Goal: Information Seeking & Learning: Learn about a topic

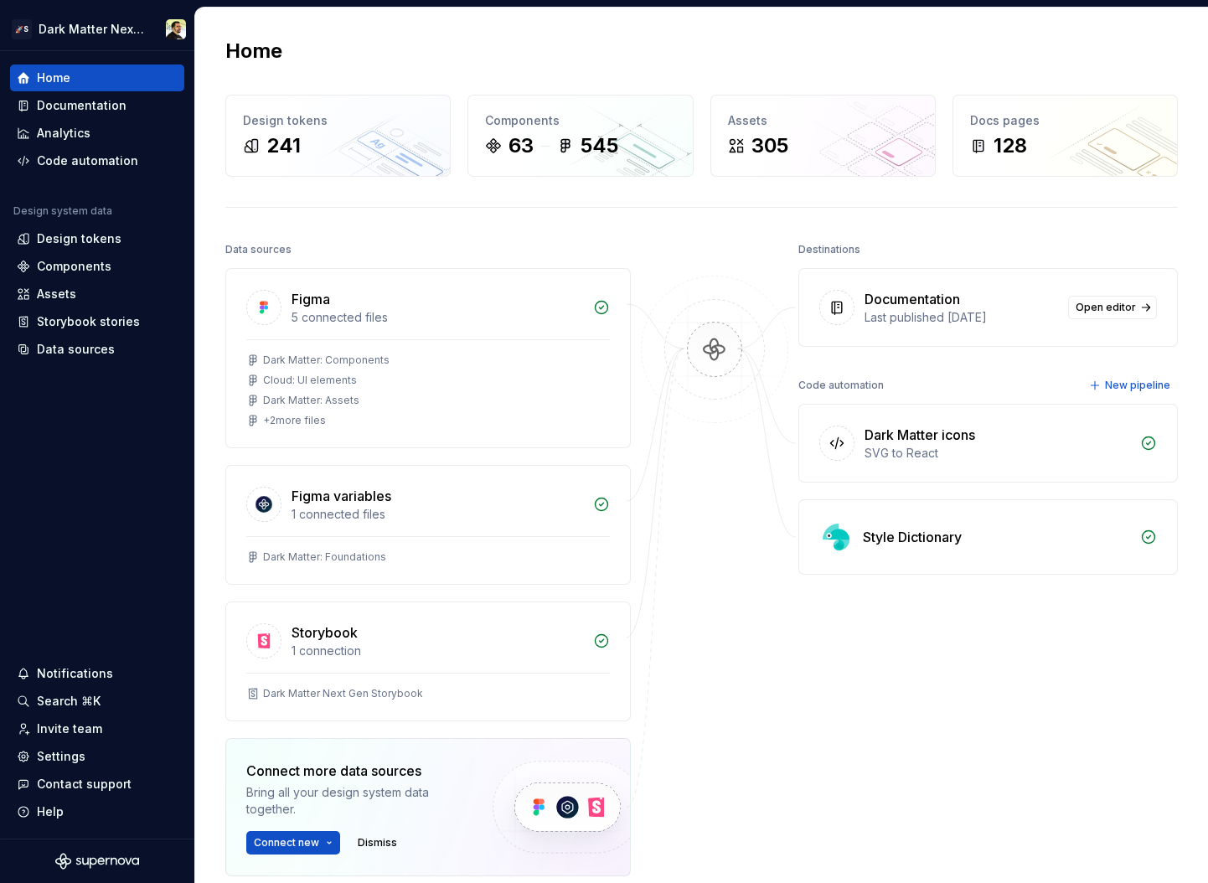
click at [702, 369] on img at bounding box center [714, 367] width 163 height 182
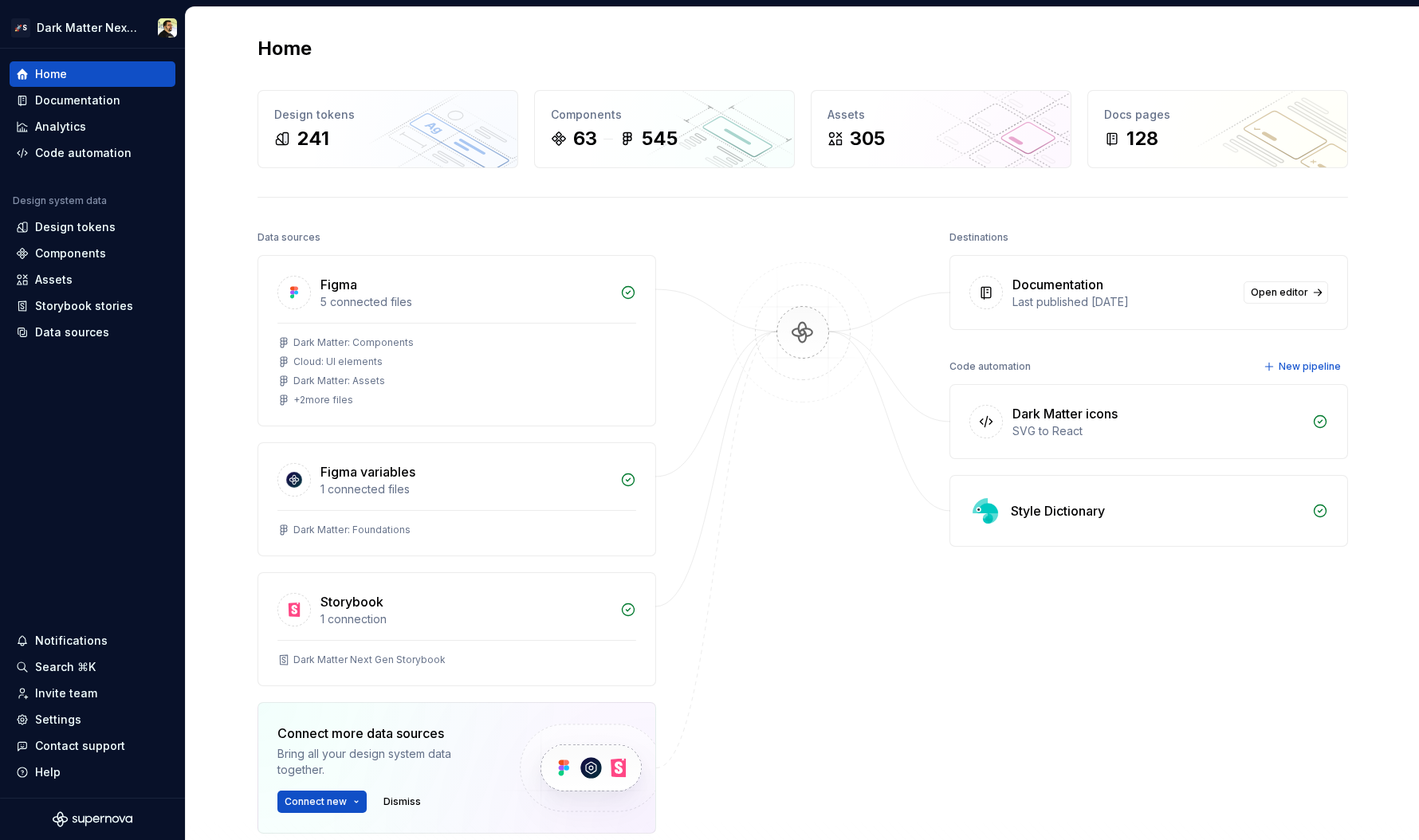
click at [882, 600] on div "Data sources Figma 5 connected files Dark Matter: Components Cloud: UI elements…" at bounding box center [803, 601] width 1091 height 751
click at [785, 251] on div at bounding box center [803, 570] width 160 height 687
click at [789, 338] on img at bounding box center [802, 349] width 155 height 173
click at [839, 363] on img at bounding box center [802, 349] width 155 height 173
click at [318, 808] on html "🚀S Dark Matter Next Gen Home Documentation Analytics Code automation Design sys…" at bounding box center [709, 420] width 1419 height 840
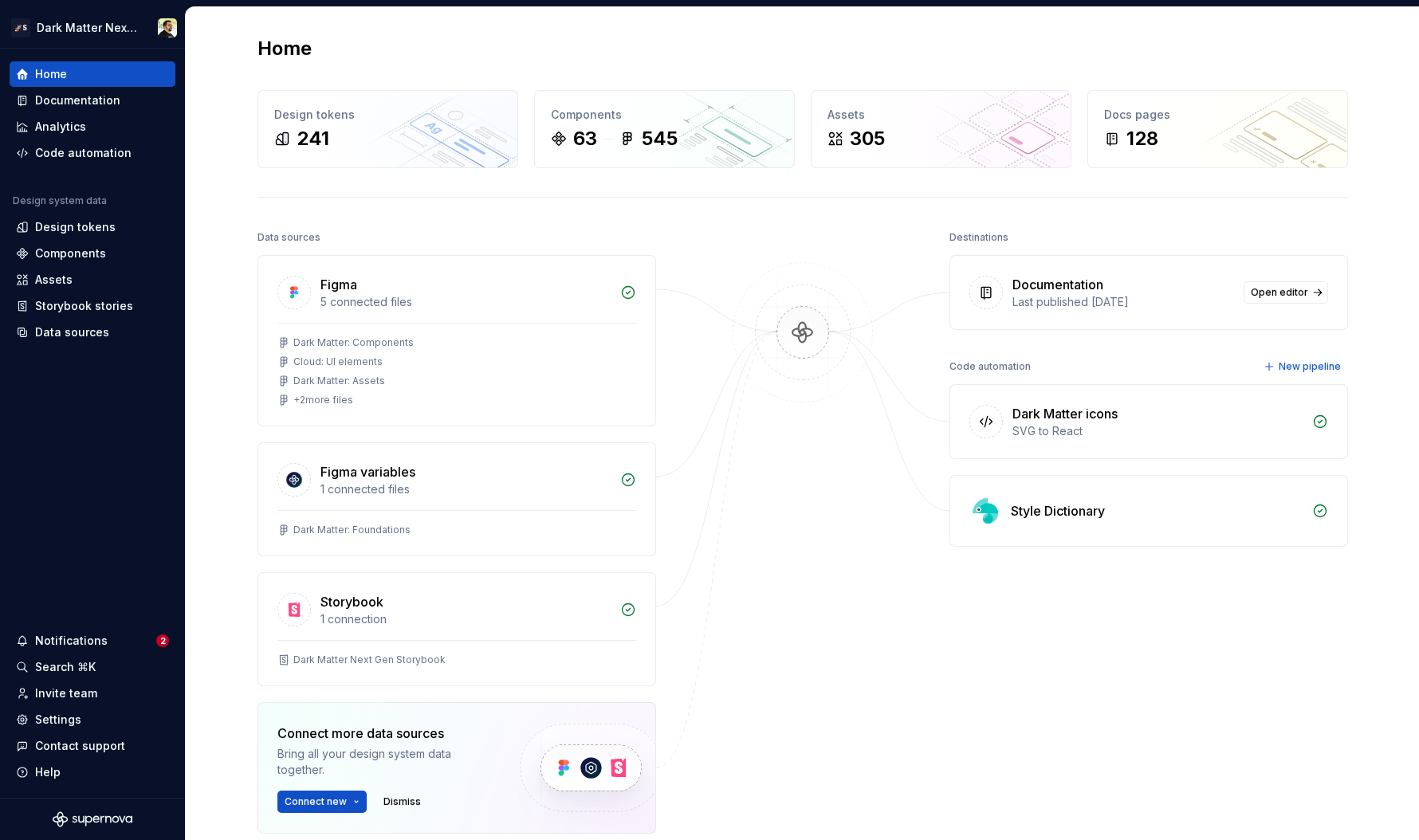
click at [832, 695] on html "🚀S Dark Matter Next Gen Home Documentation Analytics Code automation Design sys…" at bounding box center [709, 420] width 1419 height 840
drag, startPoint x: 1016, startPoint y: 289, endPoint x: 1148, endPoint y: 315, distance: 134.5
click at [1148, 315] on div "Documentation Last published [DATE] Open editor" at bounding box center [1149, 292] width 397 height 73
click at [1112, 291] on div "Documentation" at bounding box center [1123, 284] width 222 height 19
drag, startPoint x: 1040, startPoint y: 287, endPoint x: 1144, endPoint y: 343, distance: 118.1
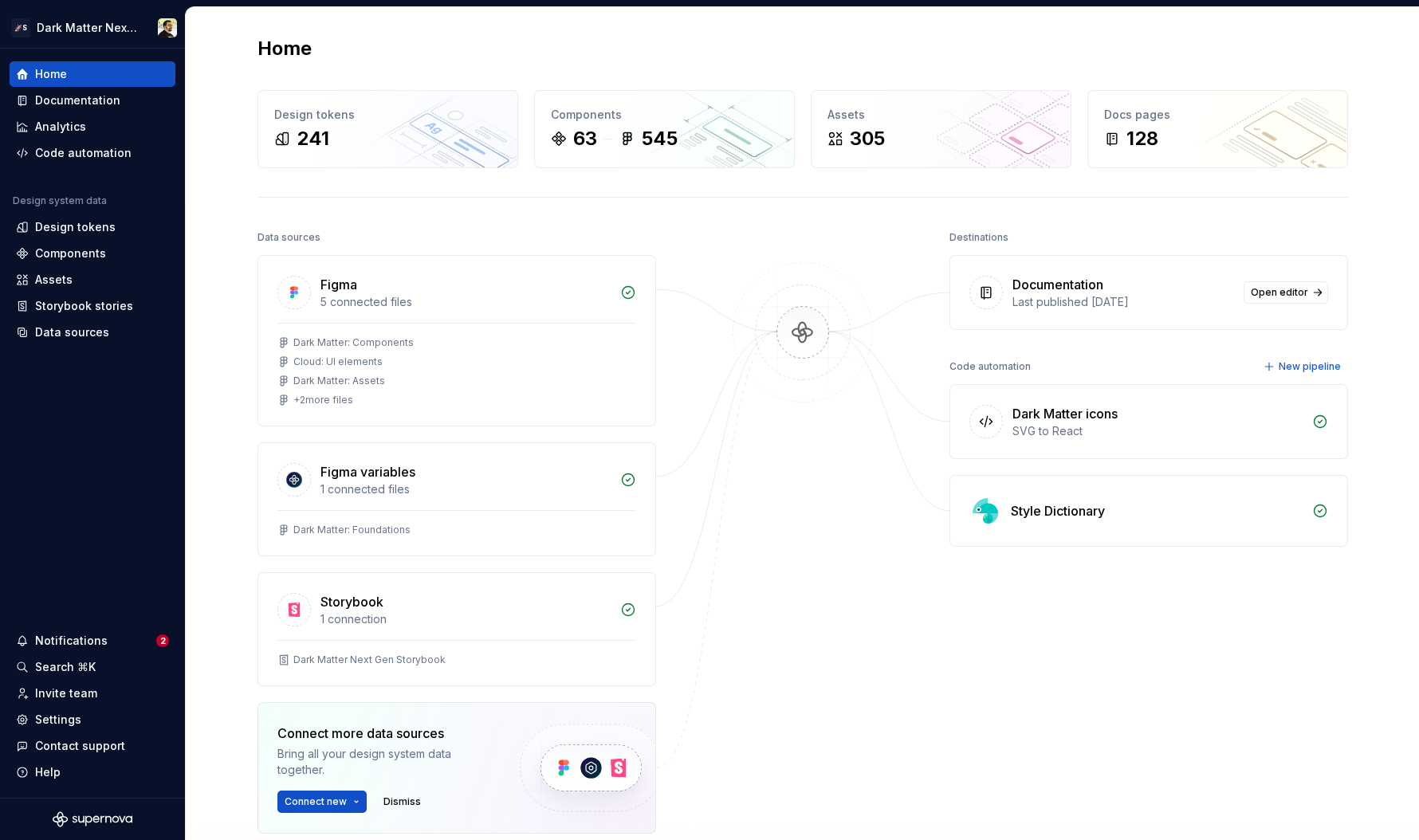
click at [1142, 342] on div "Destinations Documentation Last published [DATE] Open editor Code automation Ne…" at bounding box center [1149, 570] width 399 height 687
click at [1144, 343] on div "Destinations Documentation Last published [DATE] Open editor Code automation Ne…" at bounding box center [1149, 570] width 399 height 687
drag, startPoint x: 1019, startPoint y: 401, endPoint x: 1153, endPoint y: 546, distance: 197.4
click at [1149, 546] on div "Dark Matter icons SVG to React Style Dictionary" at bounding box center [1149, 465] width 399 height 163
click at [1149, 546] on div "Style Dictionary" at bounding box center [1149, 510] width 399 height 71
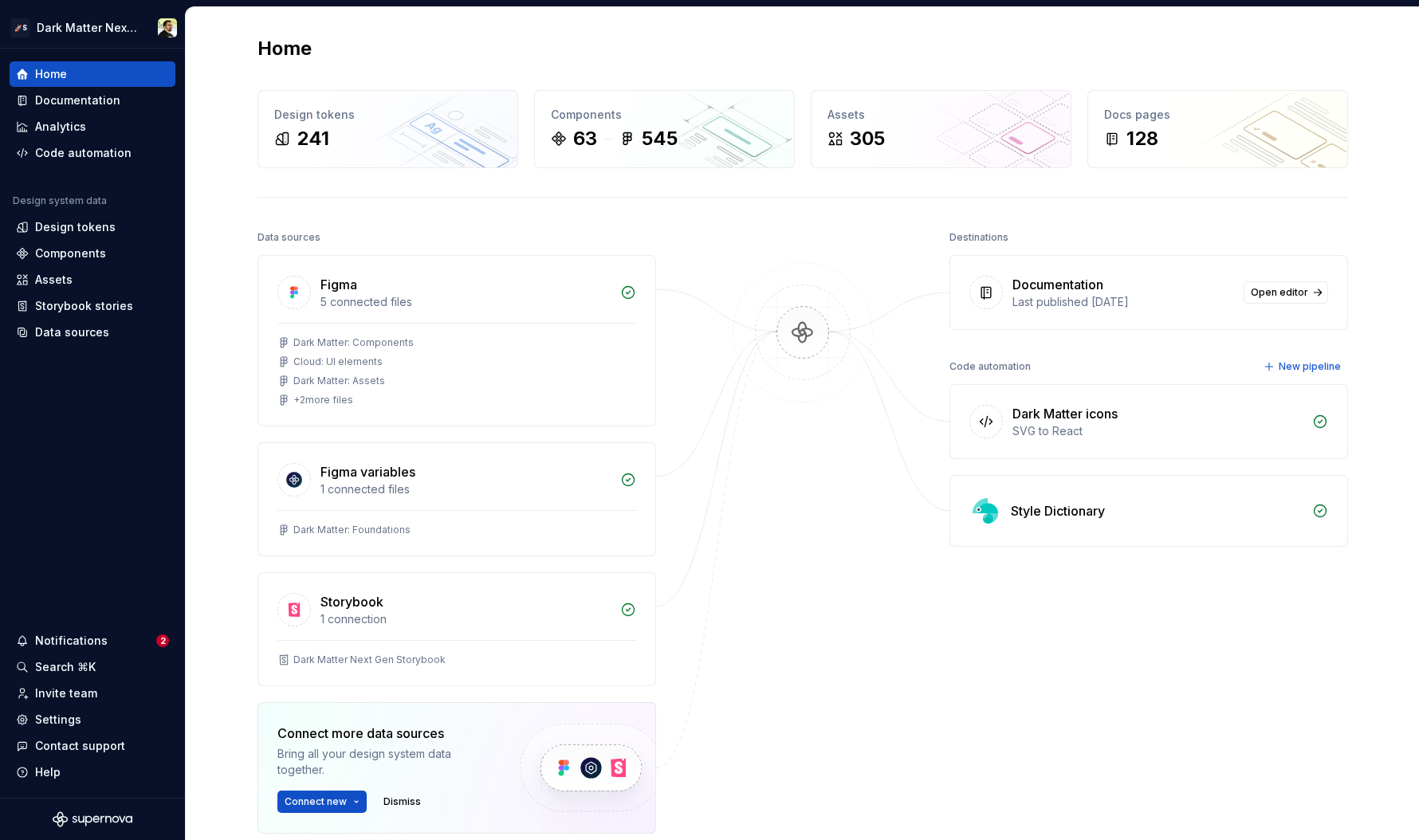
click at [789, 333] on img at bounding box center [802, 349] width 155 height 173
click at [45, 102] on div "Documentation" at bounding box center [78, 100] width 86 height 16
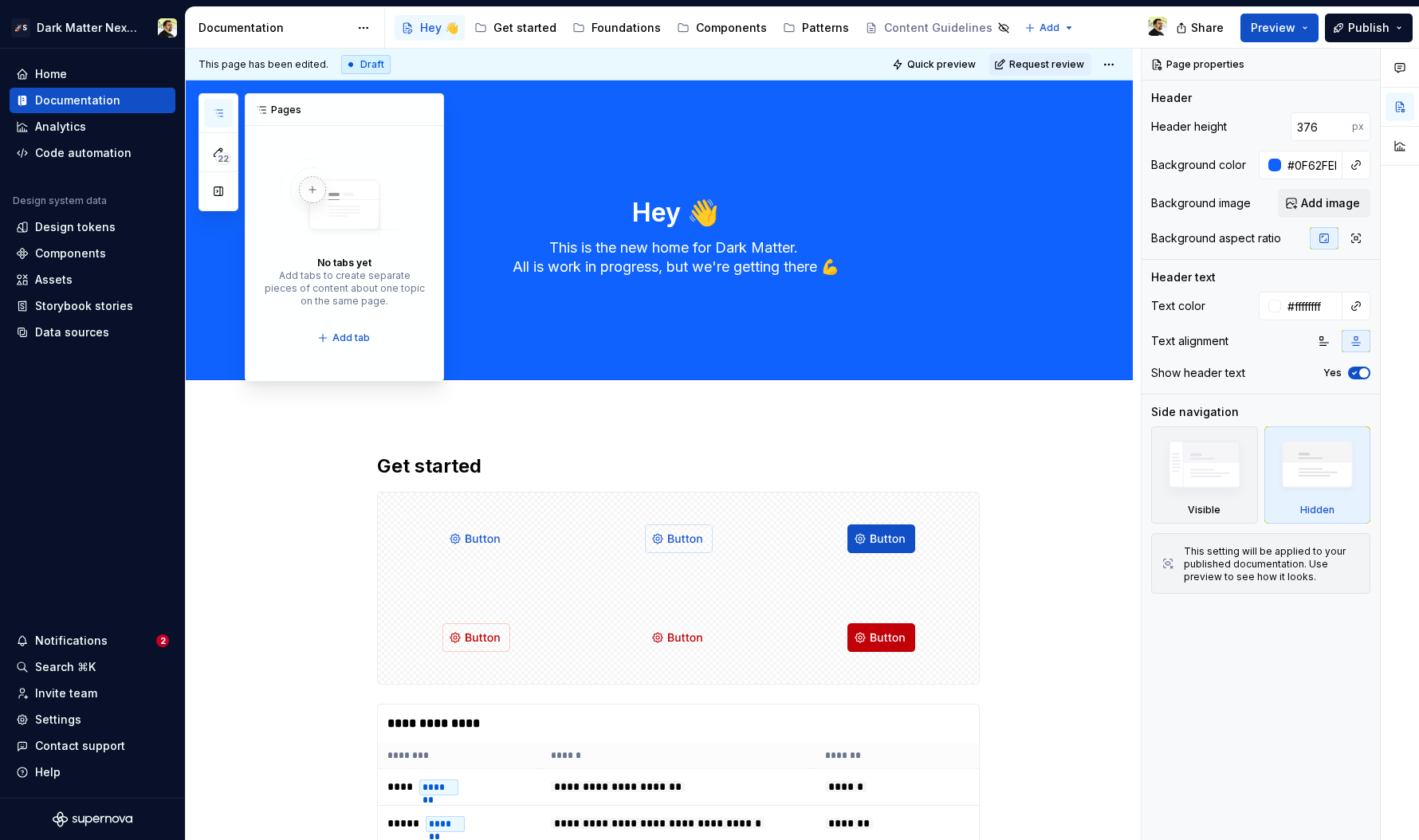
click at [221, 111] on icon "button" at bounding box center [218, 112] width 12 height 12
click at [362, 295] on div "Add tabs to create separate pieces of content about one topic on the same page." at bounding box center [345, 288] width 166 height 38
click at [645, 463] on h2 "Get started" at bounding box center [678, 466] width 602 height 26
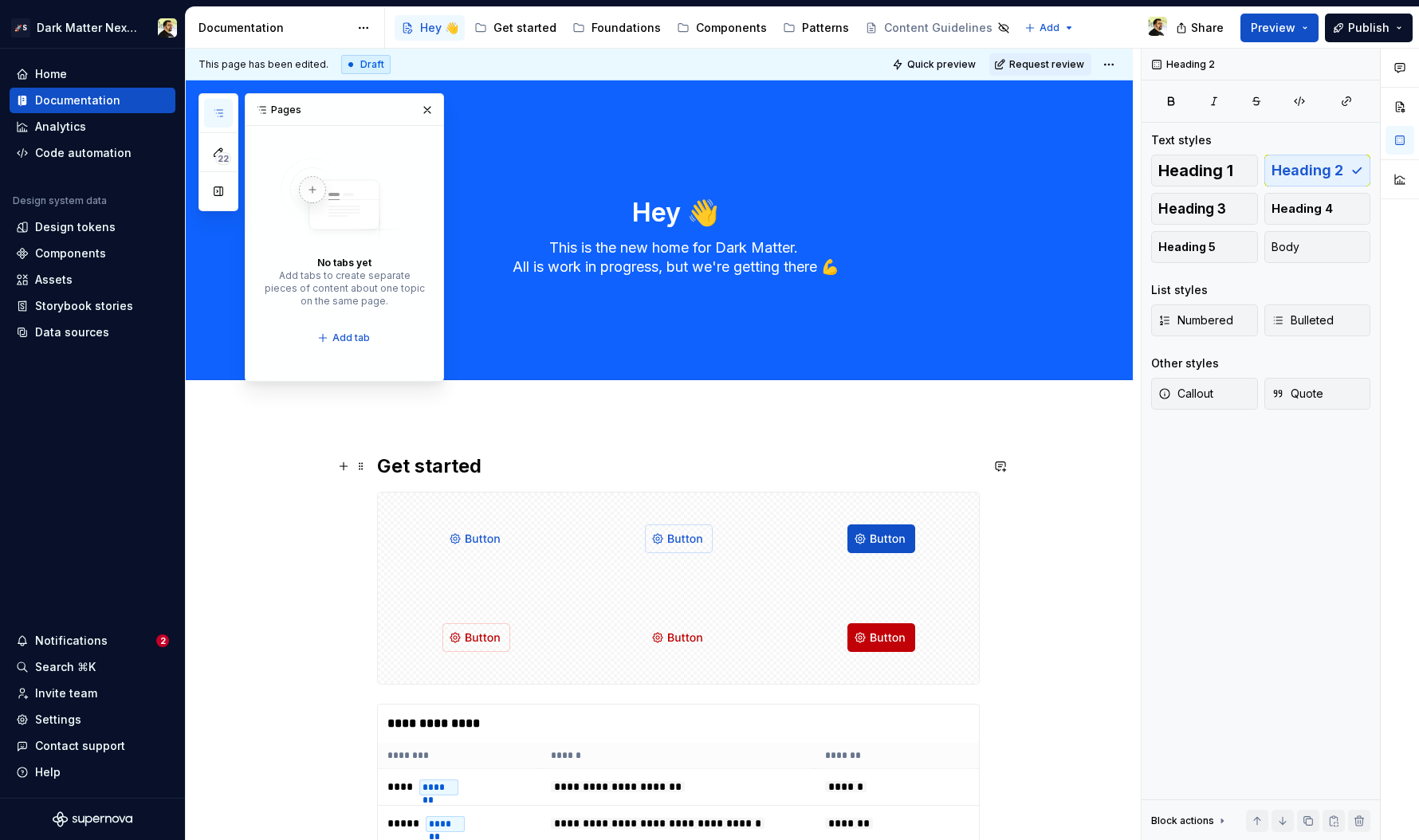
click at [664, 546] on img at bounding box center [679, 538] width 68 height 80
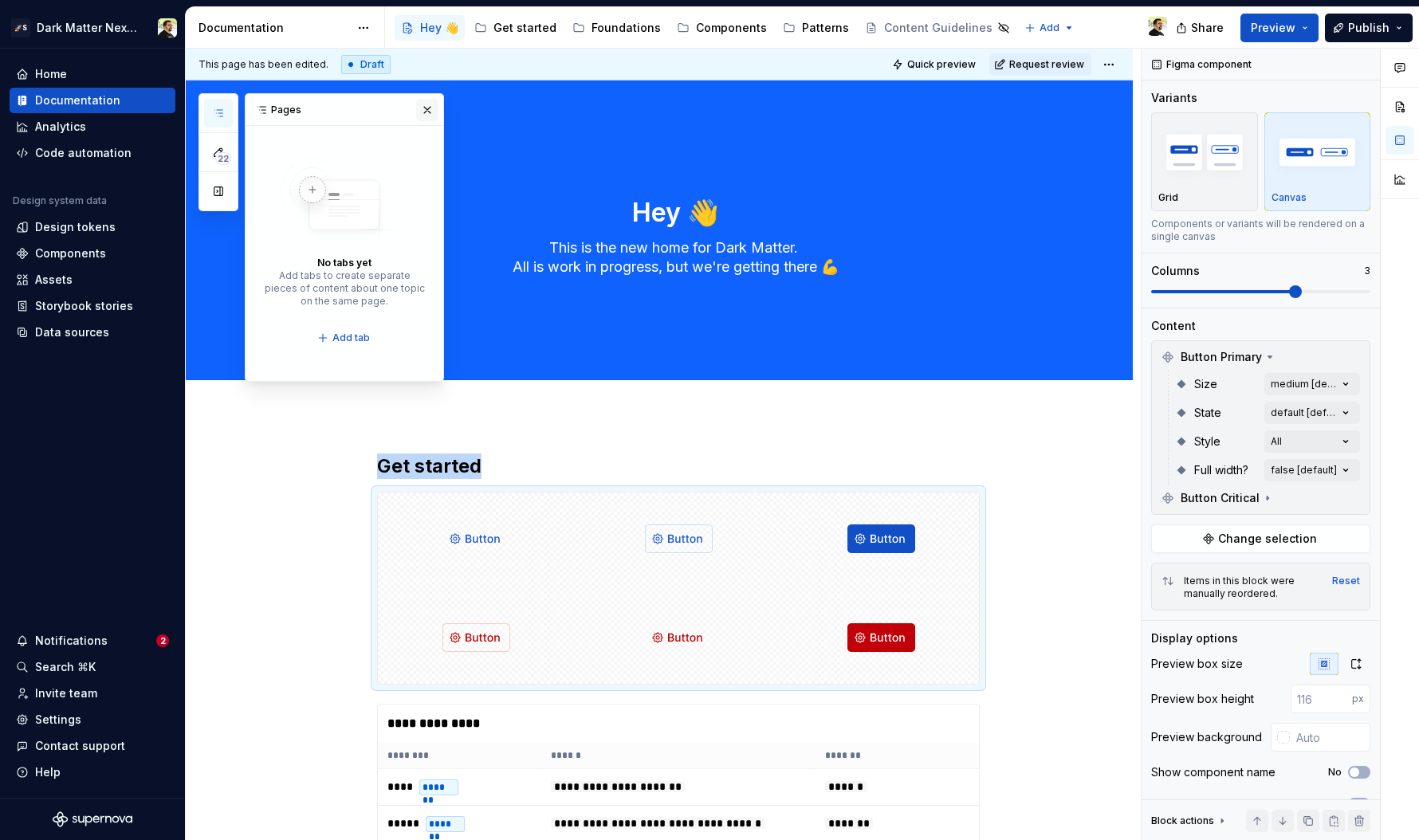
click at [433, 106] on button "button" at bounding box center [426, 109] width 22 height 22
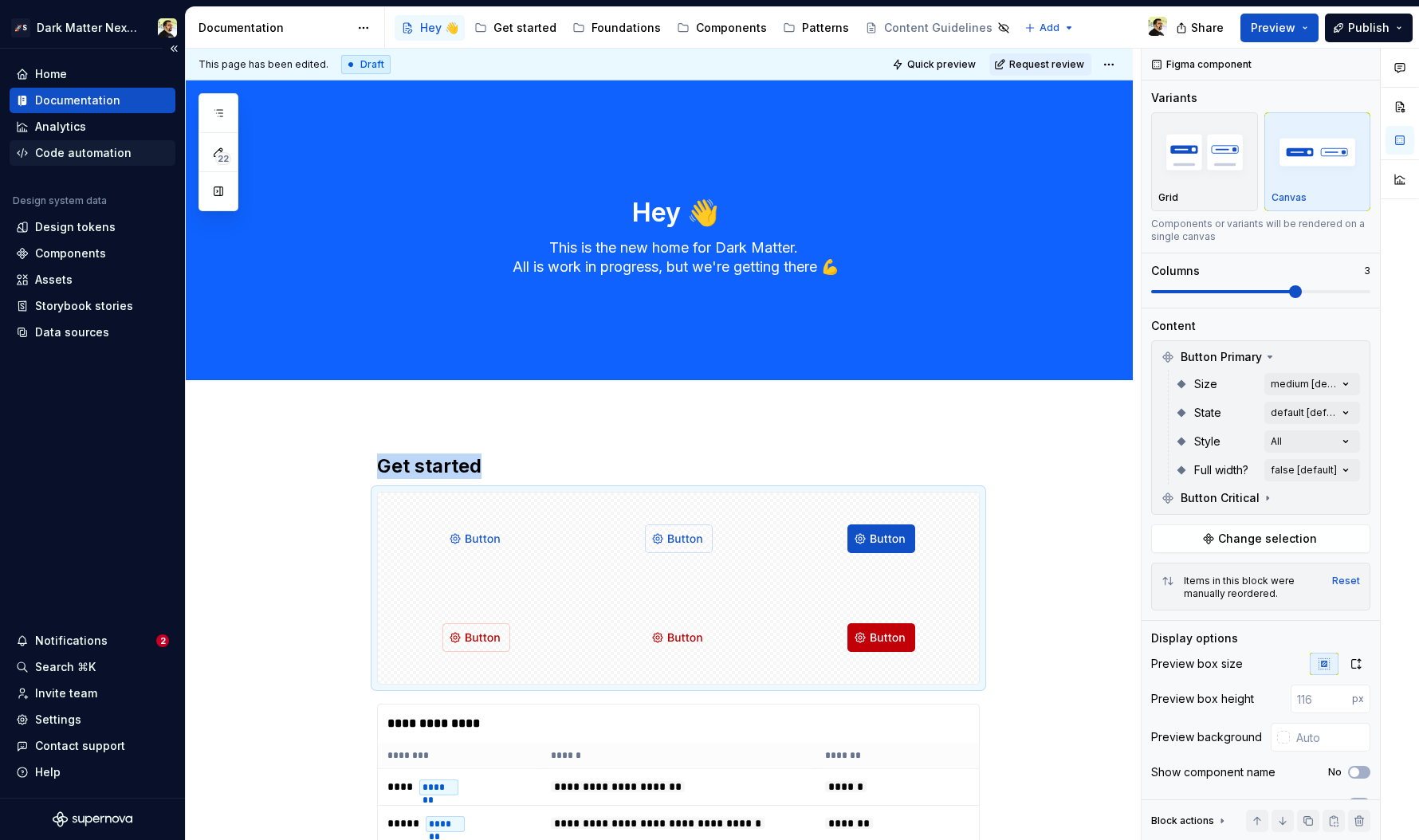
type textarea "*"
click at [91, 130] on div "Analytics" at bounding box center [92, 127] width 153 height 16
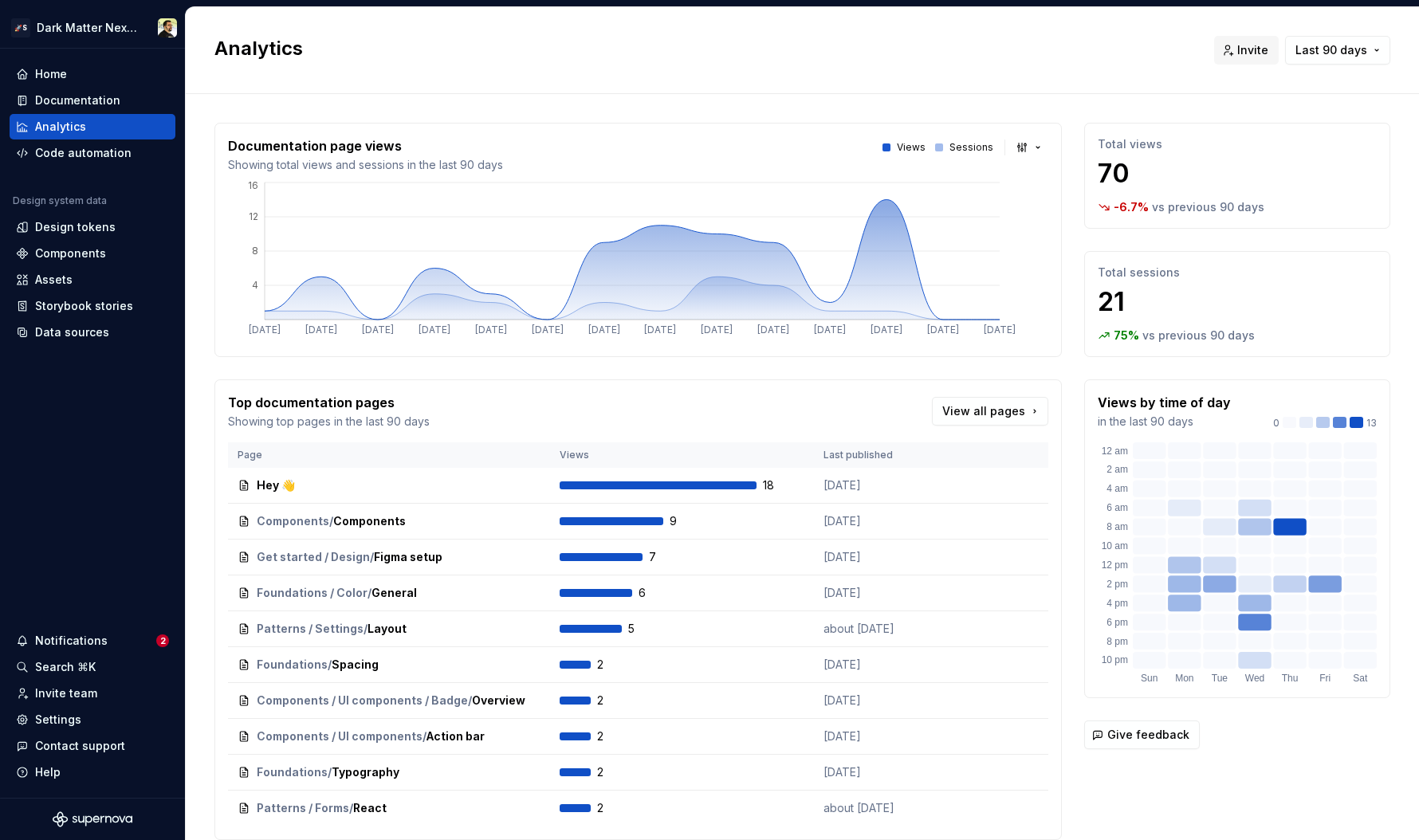
click at [623, 114] on div "Documentation page views Showing total views and sessions in the last 90 days V…" at bounding box center [802, 498] width 1176 height 807
click at [73, 152] on div "Code automation" at bounding box center [83, 152] width 96 height 16
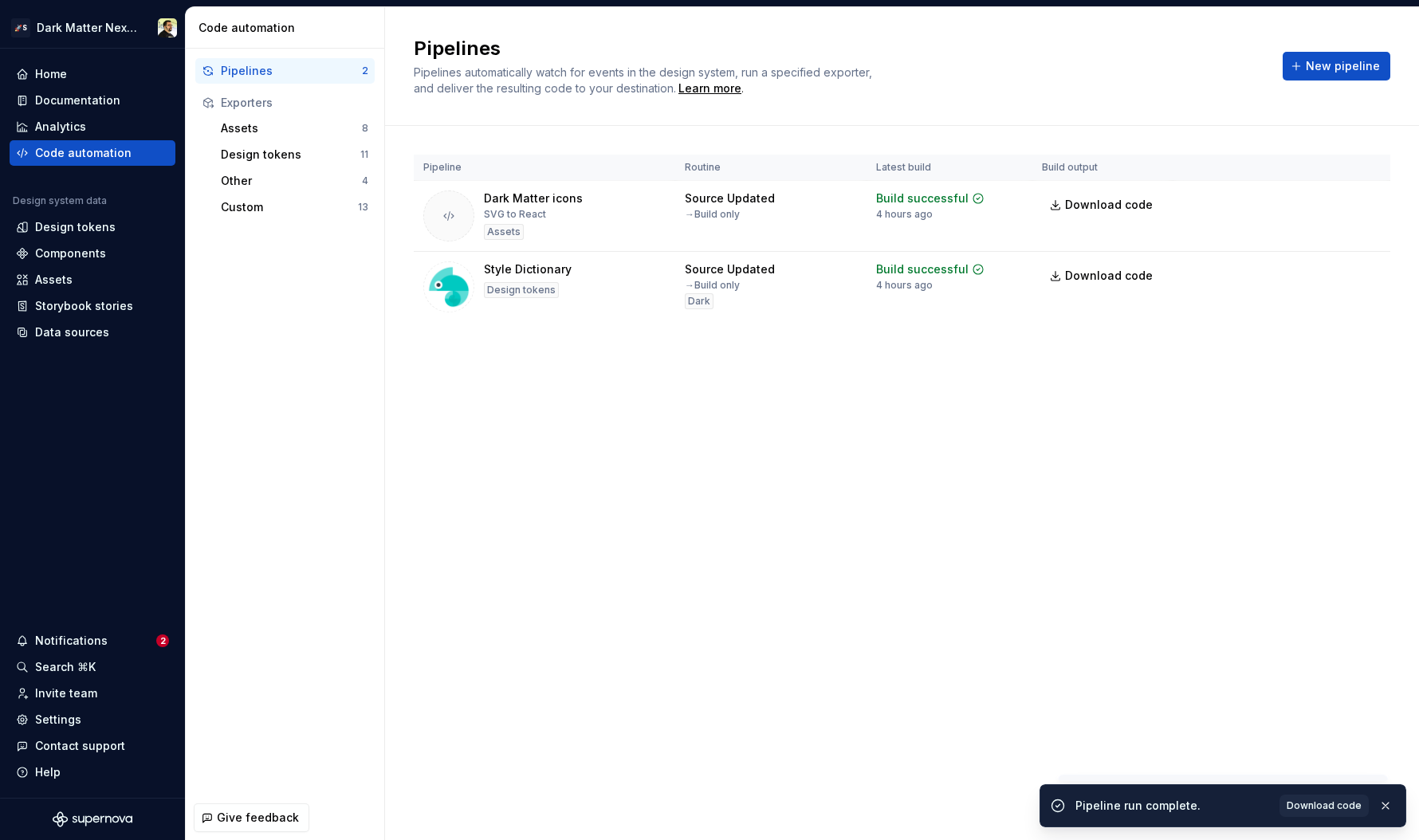
click at [704, 468] on div "Pipelines Pipelines automatically watch for events in the design system, run a …" at bounding box center [902, 423] width 1035 height 832
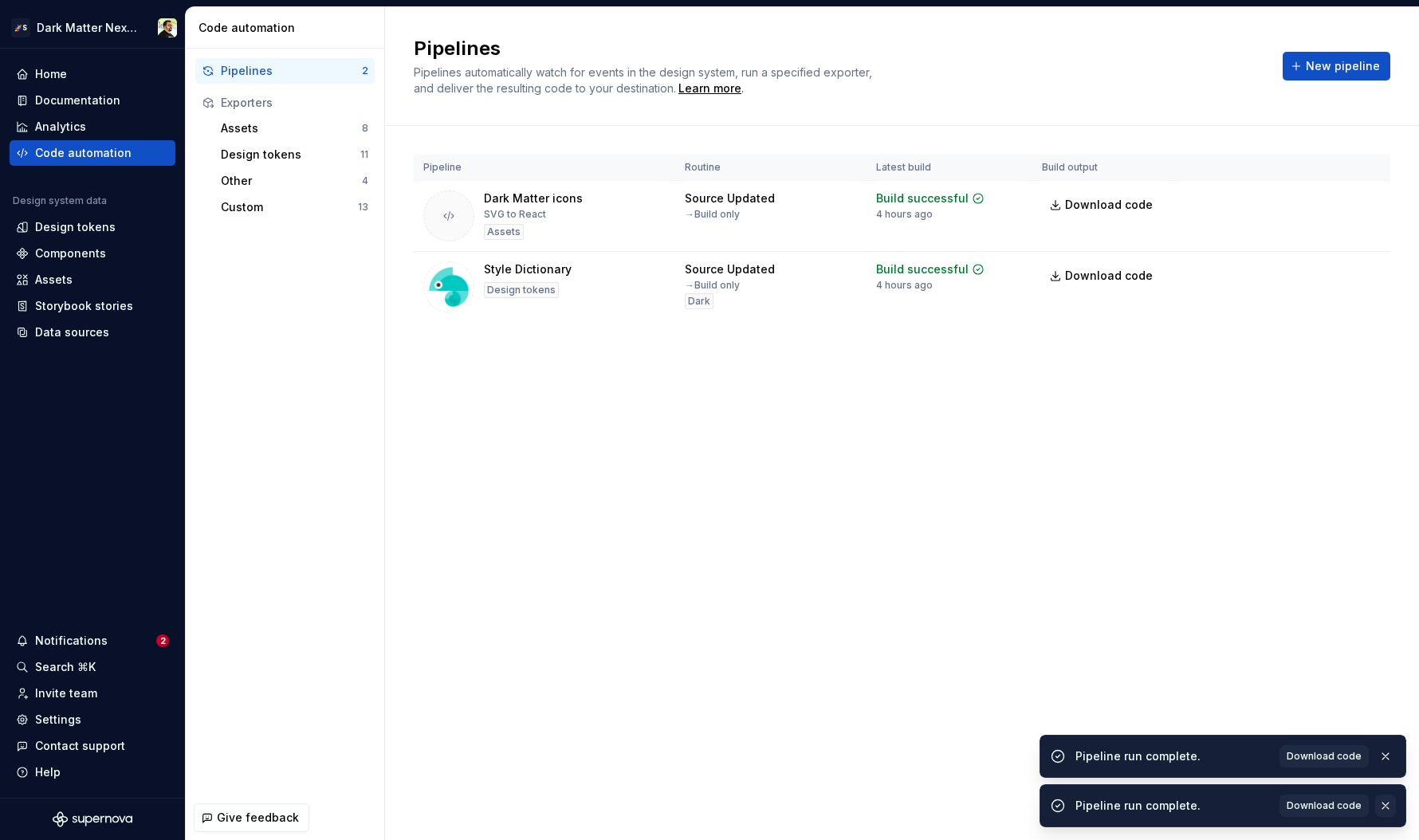
click at [1149, 806] on button "button" at bounding box center [1386, 805] width 21 height 22
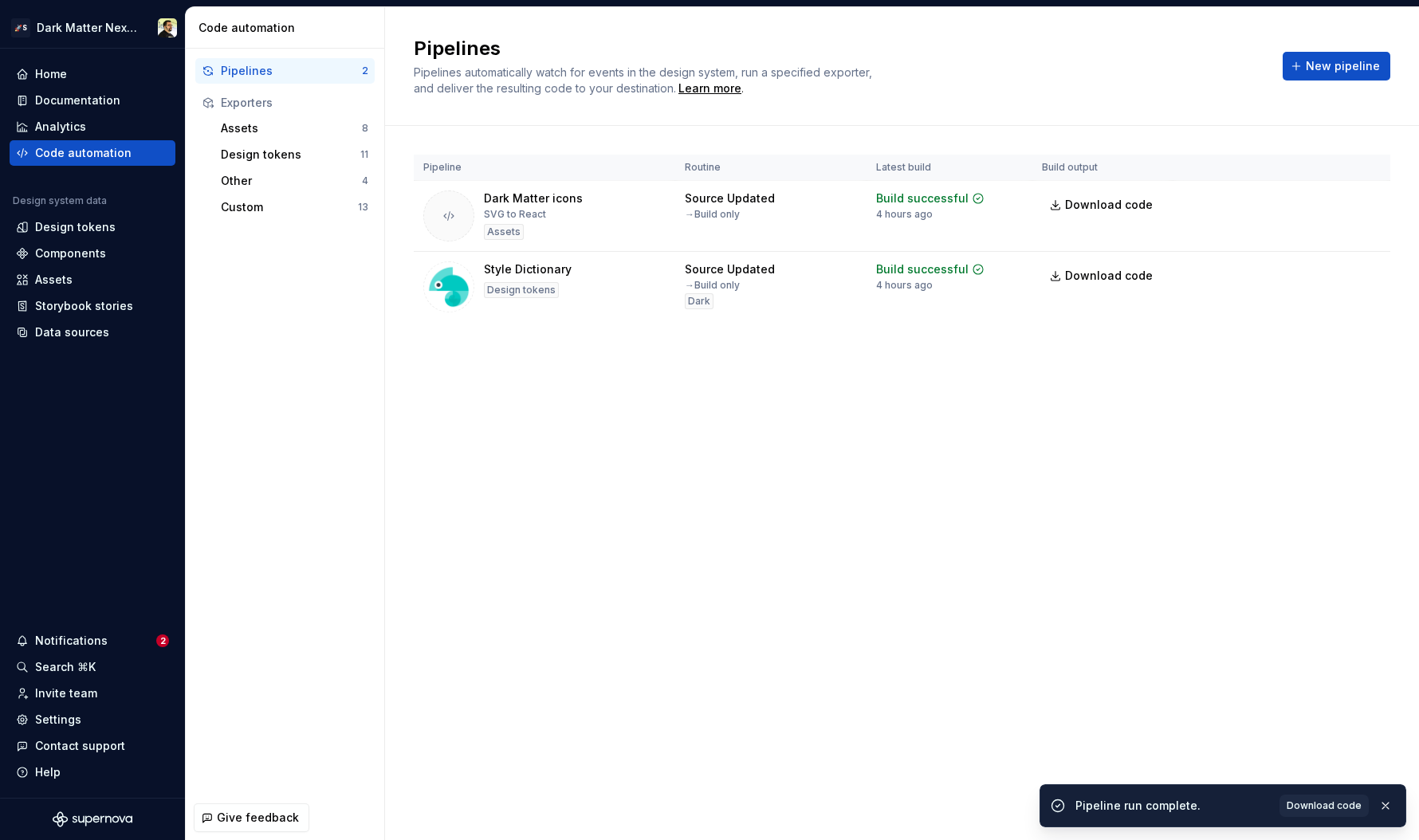
click at [1149, 806] on button "button" at bounding box center [1386, 805] width 21 height 22
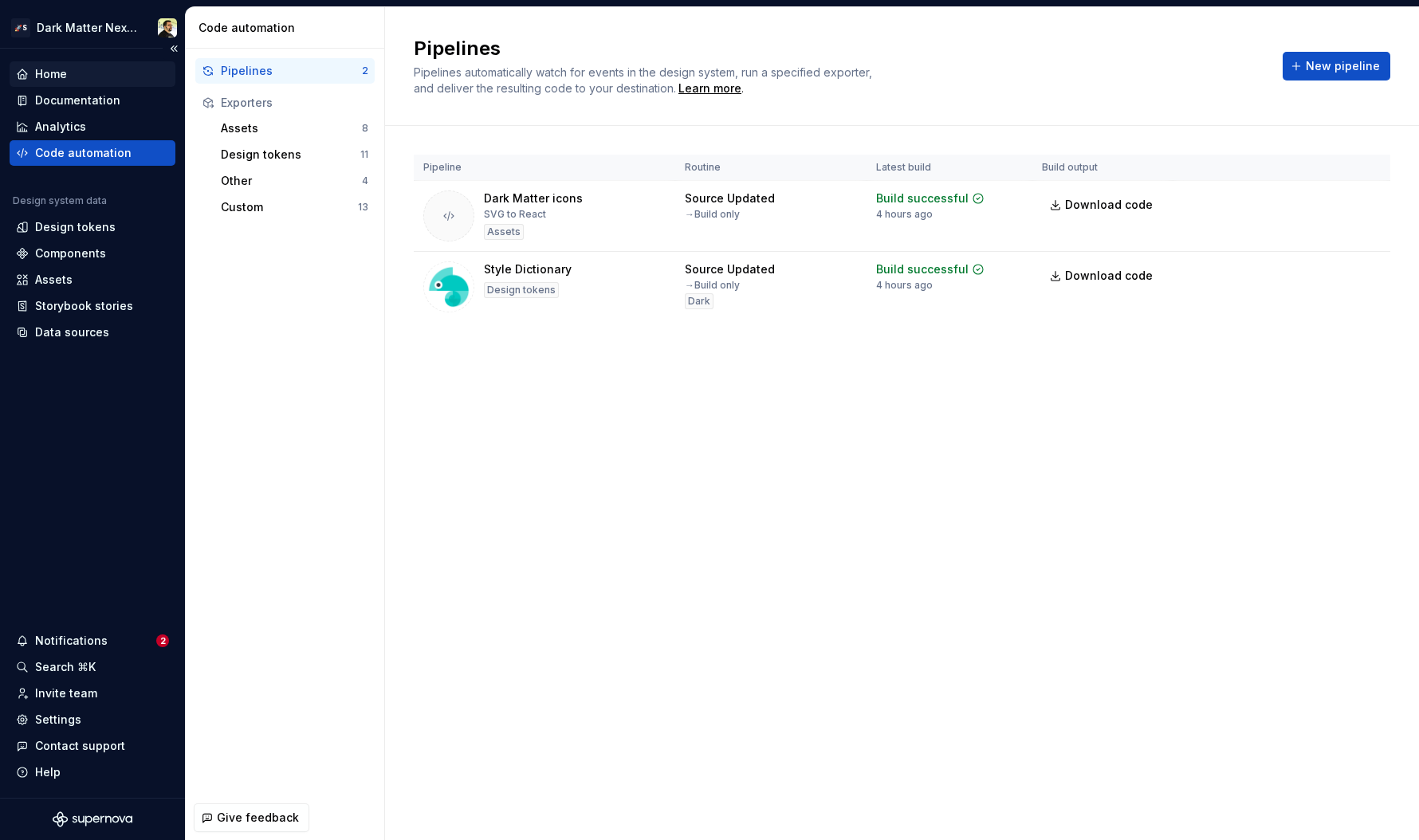
click at [64, 77] on div "Home" at bounding box center [51, 74] width 32 height 16
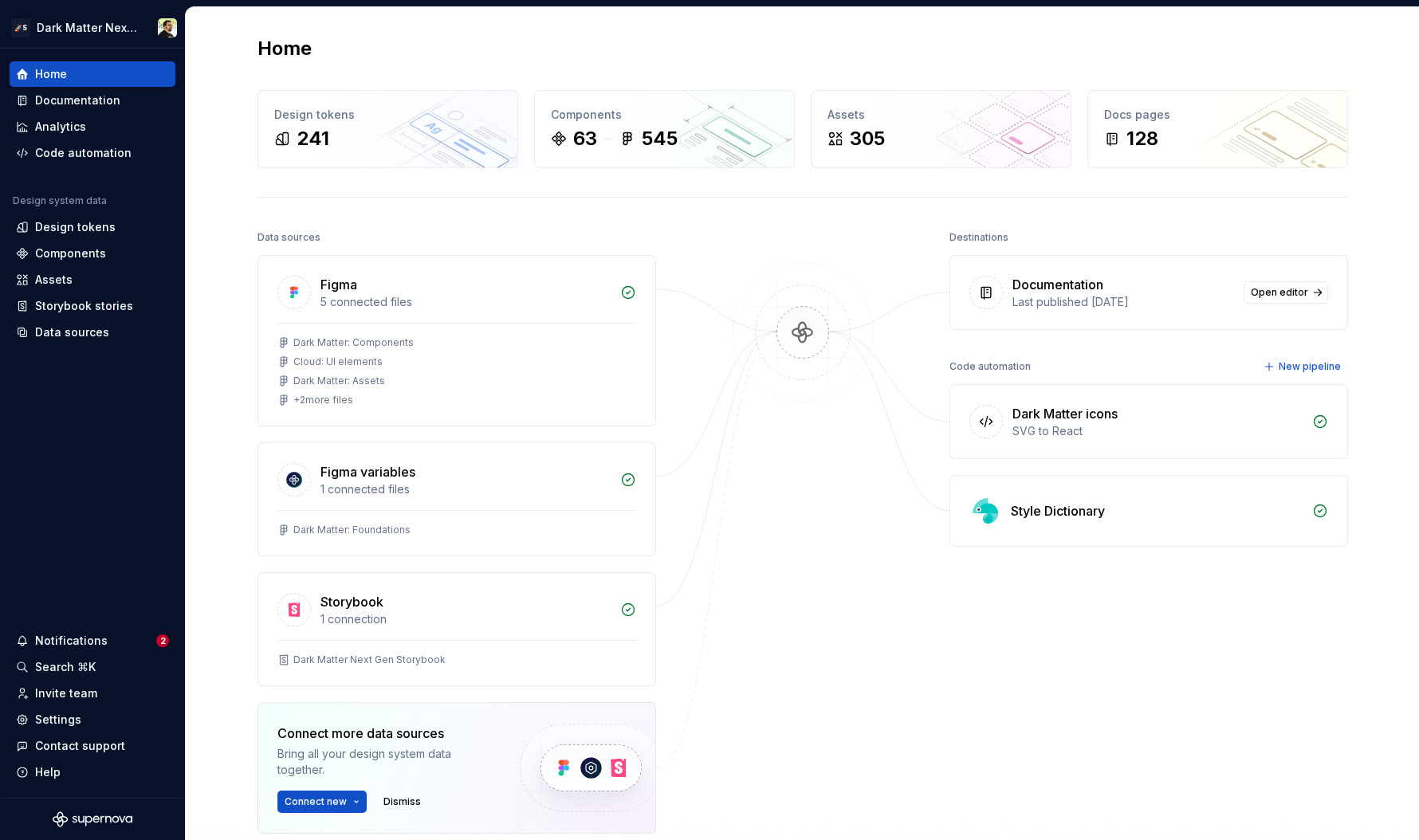
click at [1022, 234] on div "Destinations" at bounding box center [1149, 237] width 399 height 22
click at [243, 409] on div "Home Design tokens 241 Components 63 545 Assets 305 Docs pages 128 Data sources…" at bounding box center [802, 507] width 1148 height 999
